Goal: Task Accomplishment & Management: Use online tool/utility

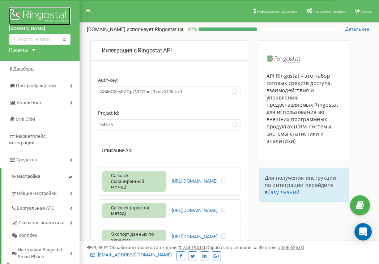
click at [22, 13] on img at bounding box center [39, 16] width 61 height 18
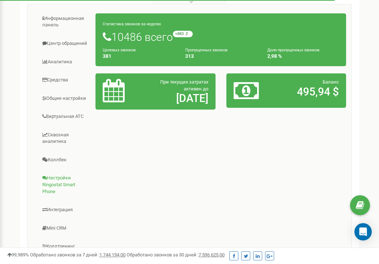
scroll to position [170, 0]
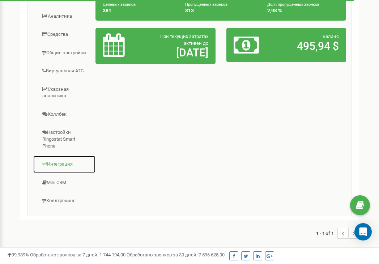
click at [60, 161] on link "Интеграция" at bounding box center [64, 164] width 63 height 18
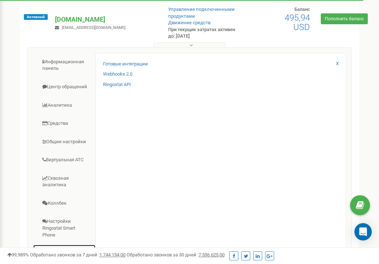
scroll to position [61, 0]
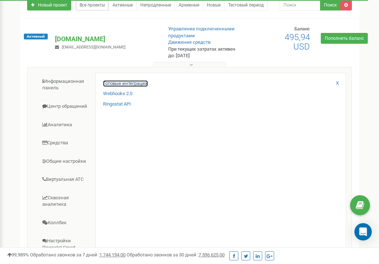
click at [120, 84] on link "Готовые интеграции" at bounding box center [125, 83] width 45 height 7
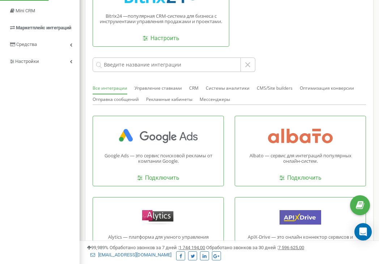
scroll to position [72, 0]
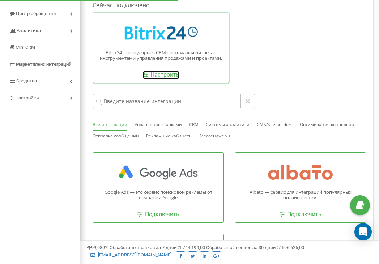
click at [155, 72] on link "Настроить" at bounding box center [161, 75] width 37 height 8
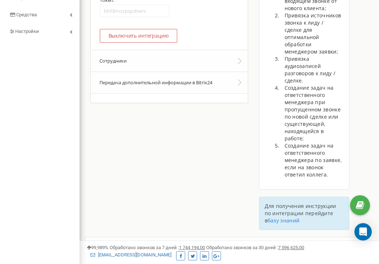
scroll to position [146, 0]
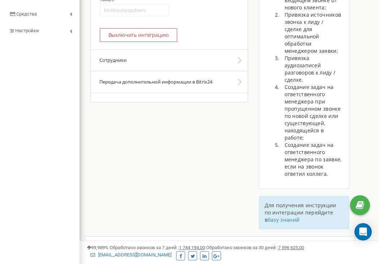
click at [239, 78] on button "Передача дополнительной информации в Bitrix24" at bounding box center [169, 82] width 157 height 22
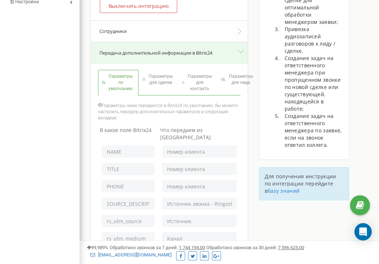
scroll to position [175, 0]
click at [148, 77] on span "Параметры для сделки" at bounding box center [160, 79] width 27 height 12
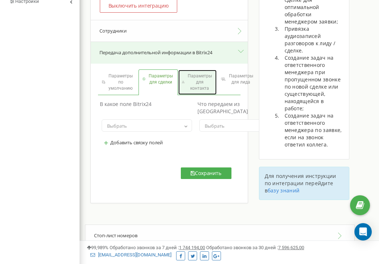
click at [193, 78] on span "Параметры для контакта" at bounding box center [199, 82] width 27 height 18
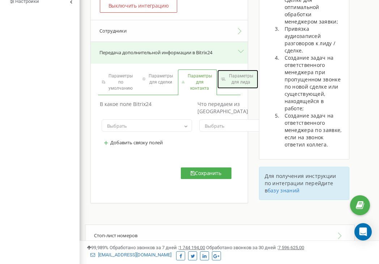
click at [236, 85] on span "Параметры для лида" at bounding box center [240, 79] width 27 height 12
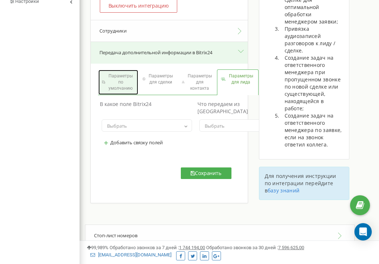
click at [119, 82] on span "Параметры по умолчанию" at bounding box center [120, 82] width 27 height 18
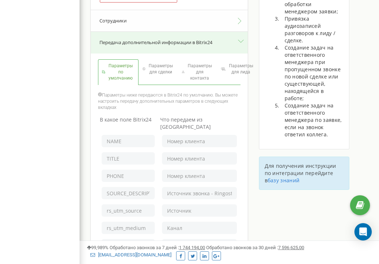
scroll to position [187, 0]
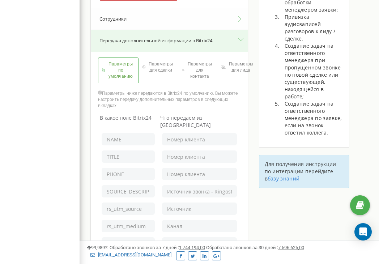
click at [241, 38] on button "Передача дополнительной информации в Bitrix24" at bounding box center [169, 41] width 157 height 22
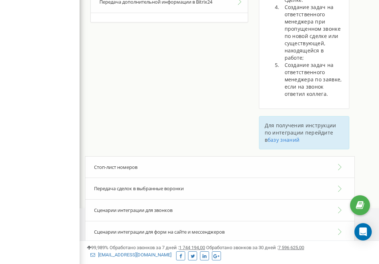
scroll to position [260, 0]
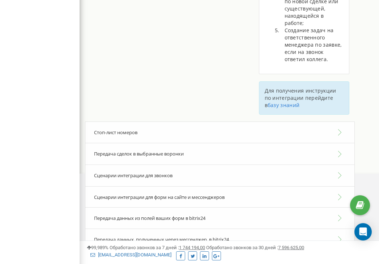
click at [337, 210] on div "Передача данных из полей ваших форм в bitrix24" at bounding box center [220, 218] width 270 height 22
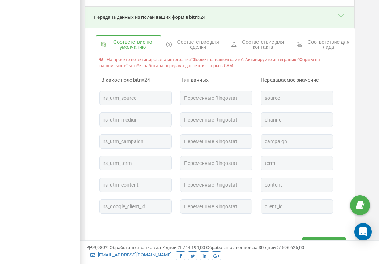
scroll to position [458, 0]
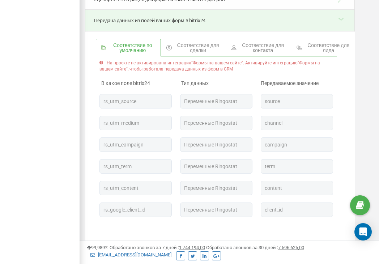
click at [198, 43] on span "Соответствие для сделки" at bounding box center [197, 48] width 45 height 10
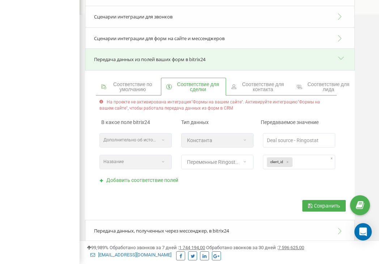
scroll to position [410, 0]
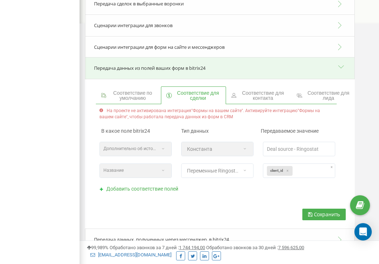
click at [257, 90] on span "Соответствие для контакта" at bounding box center [262, 95] width 45 height 10
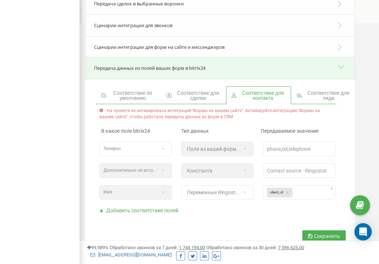
scroll to position [432, 0]
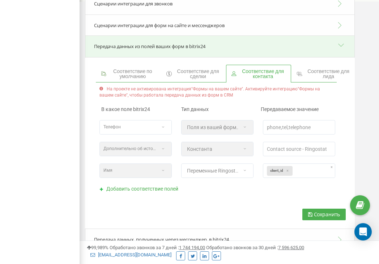
click at [317, 69] on span "Соответствие для лида" at bounding box center [328, 74] width 44 height 10
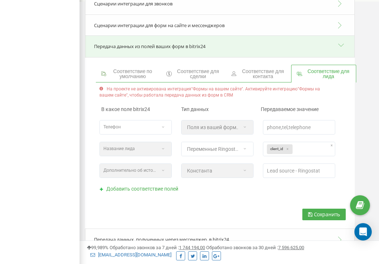
click at [254, 69] on span "Соответствие для контакта" at bounding box center [262, 74] width 45 height 10
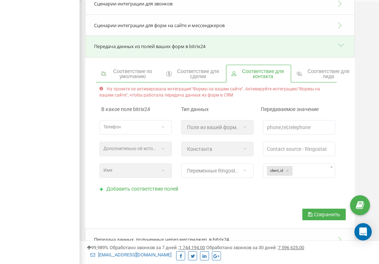
click at [140, 69] on span "Соответствие по умолчанию" at bounding box center [133, 74] width 46 height 10
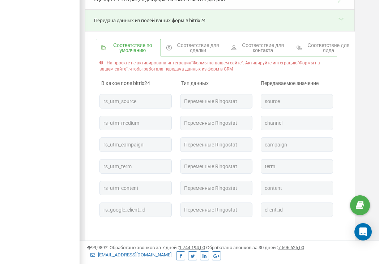
scroll to position [490, 0]
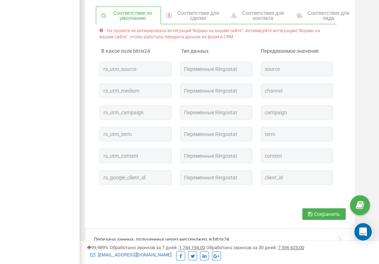
click at [343, 229] on div "Передача данных, полученных через мессенджер, в bitrix24" at bounding box center [220, 239] width 270 height 22
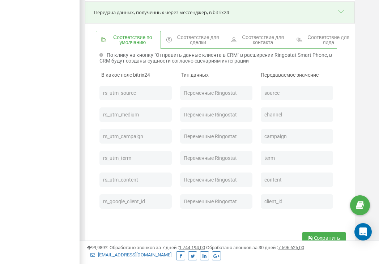
scroll to position [719, 0]
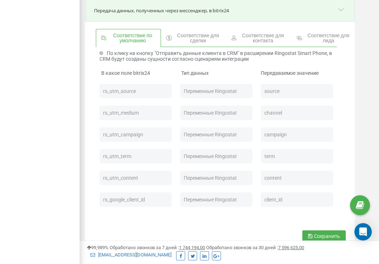
click at [150, 84] on input "rs_utm_source" at bounding box center [135, 91] width 72 height 14
click at [179, 69] on div "В какое поле bitrix24 Тип данных Передаваемое значение" at bounding box center [216, 72] width 234 height 7
click at [186, 33] on span "Соответствие для сделки" at bounding box center [197, 38] width 45 height 10
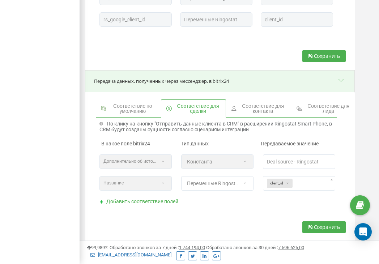
scroll to position [639, 0]
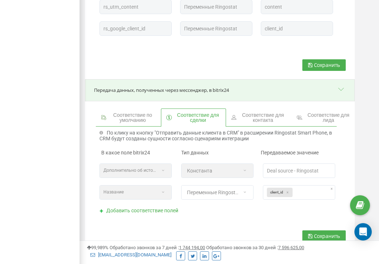
click at [132, 112] on span "Соответствие по умолчанию" at bounding box center [133, 117] width 46 height 10
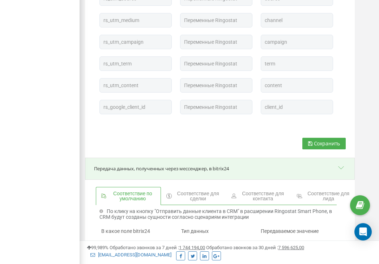
scroll to position [549, 0]
